Goal: Information Seeking & Learning: Learn about a topic

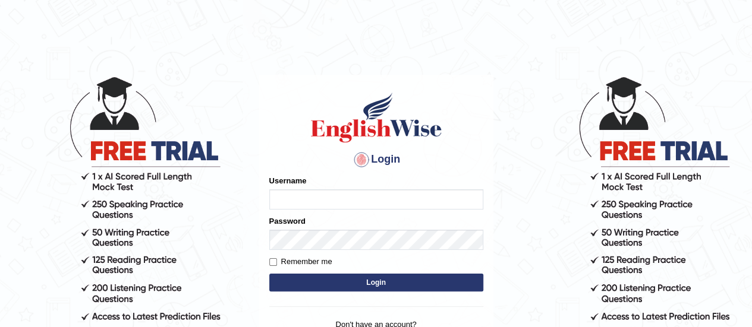
type input "[PERSON_NAME]"
click at [389, 280] on button "Login" at bounding box center [376, 283] width 214 height 18
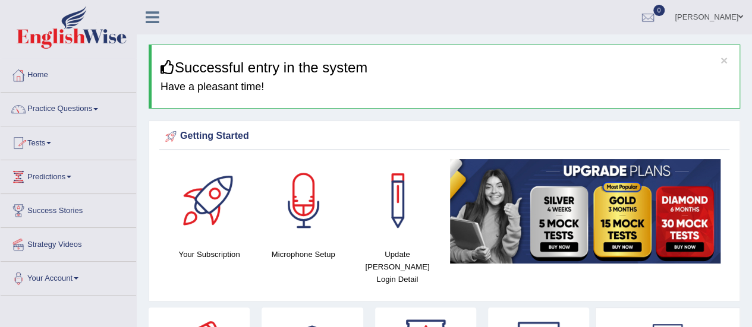
click at [79, 106] on link "Practice Questions" at bounding box center [68, 108] width 135 height 30
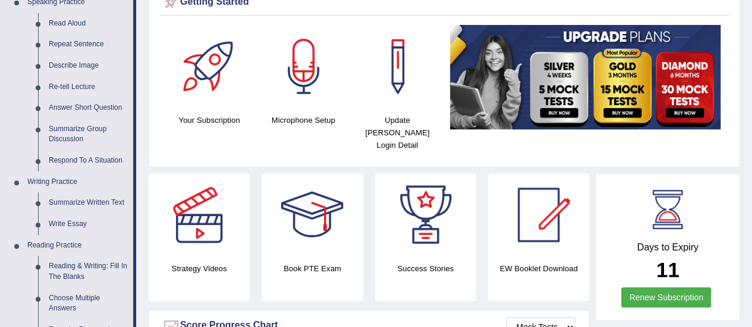
scroll to position [166, 0]
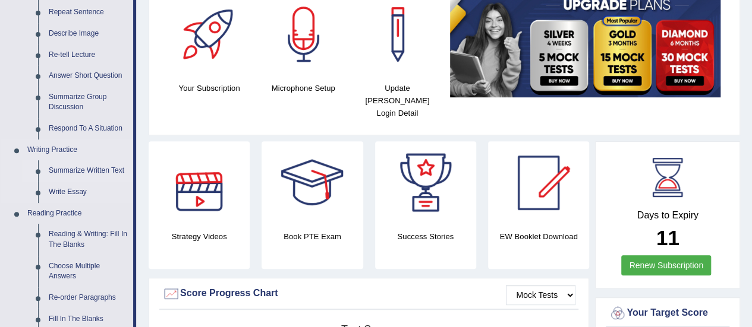
click at [111, 164] on link "Summarize Written Text" at bounding box center [88, 170] width 90 height 21
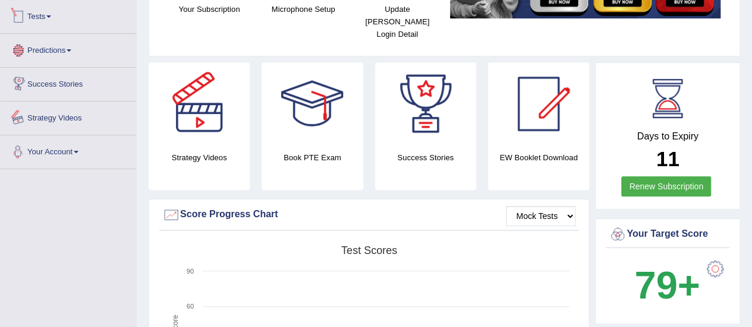
scroll to position [797, 0]
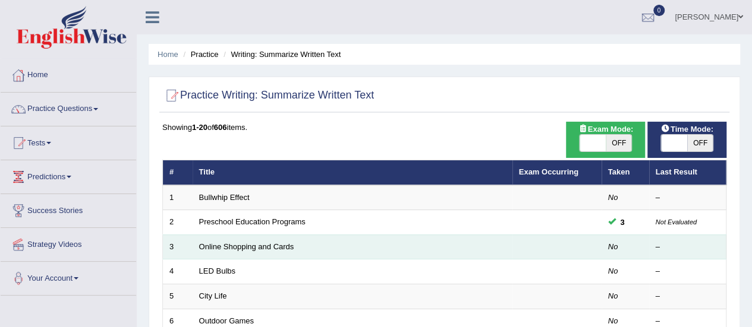
click at [244, 252] on td "Online Shopping and Cards" at bounding box center [353, 247] width 320 height 25
click at [254, 248] on link "Online Shopping and Cards" at bounding box center [246, 246] width 95 height 9
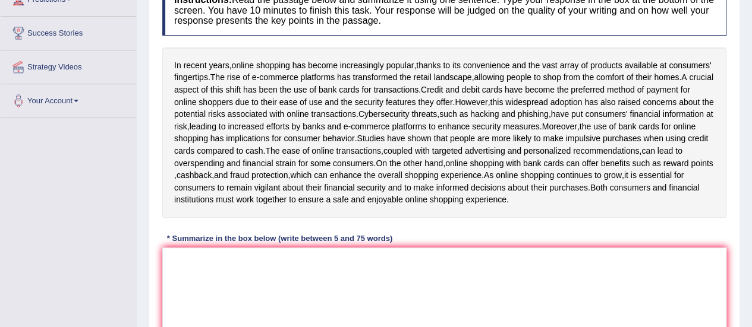
scroll to position [220, 0]
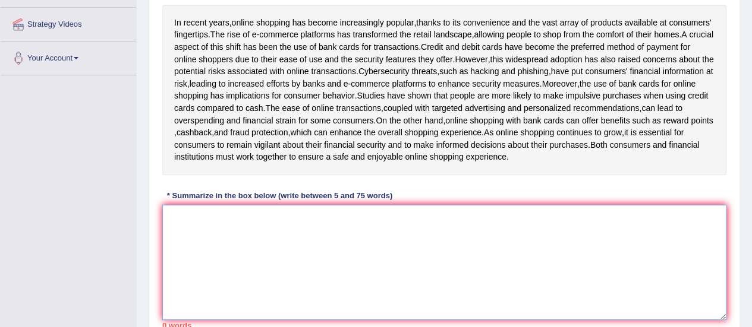
click at [461, 248] on textarea at bounding box center [444, 262] width 564 height 115
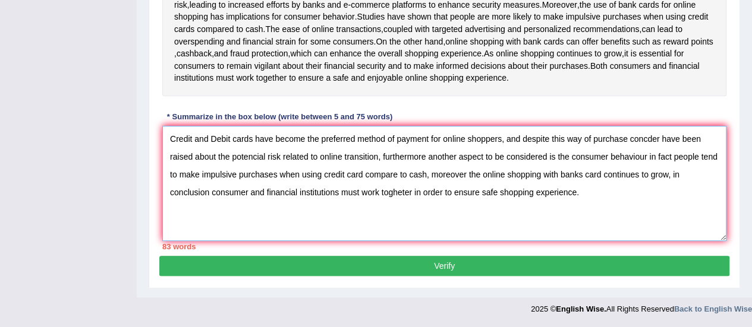
scroll to position [307, 0]
click at [654, 145] on textarea "Credit and Debit cards have become the preferred method of payment for online s…" at bounding box center [444, 183] width 564 height 115
click at [654, 144] on textarea "Credit and Debit cards have become the preferred method of payment for online s…" at bounding box center [444, 183] width 564 height 115
click at [645, 141] on textarea "Credit and Debit cards have become the preferred method of payment for online s…" at bounding box center [444, 183] width 564 height 115
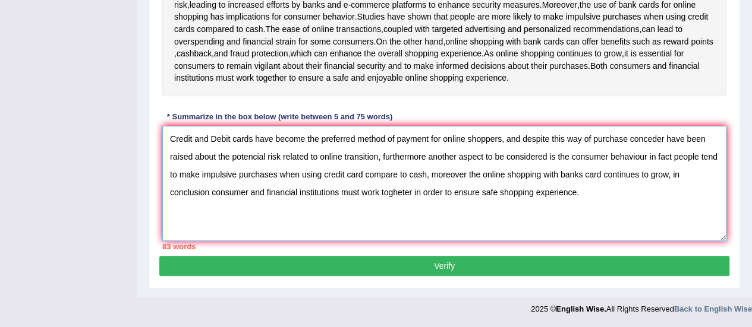
click at [660, 142] on textarea "Credit and Debit cards have become the preferred method of payment for online s…" at bounding box center [444, 183] width 564 height 115
click at [654, 142] on textarea "Credit and Debit cards have become the preferred method of payment for online s…" at bounding box center [444, 183] width 564 height 115
click at [556, 161] on textarea "Credit and Debit cards have become the preferred method of payment for online s…" at bounding box center [444, 183] width 564 height 115
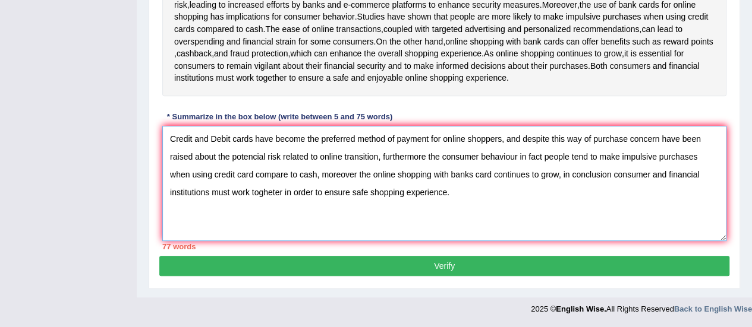
click at [567, 161] on textarea "Credit and Debit cards have become the preferred method of payment for online s…" at bounding box center [444, 183] width 564 height 115
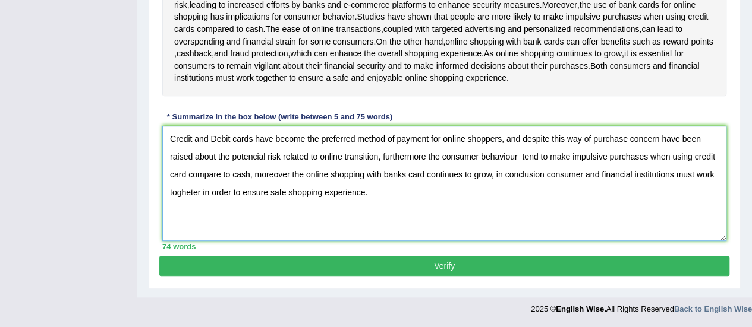
click at [538, 160] on textarea "Credit and Debit cards have become the preferred method of payment for online s…" at bounding box center [444, 183] width 564 height 115
type textarea "Credit and Debit cards have become the preferred method of payment for online s…"
click at [405, 270] on button "Verify" at bounding box center [444, 266] width 570 height 20
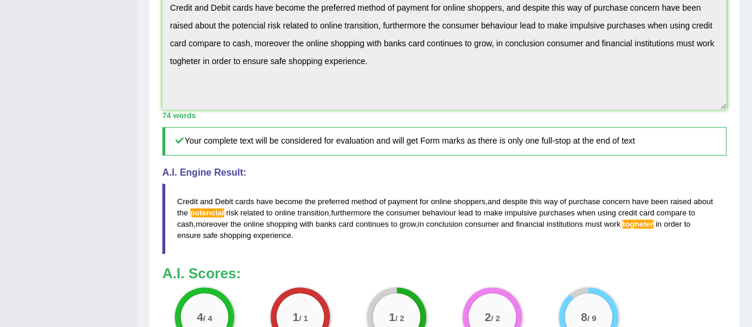
scroll to position [516, 0]
